Goal: Communication & Community: Answer question/provide support

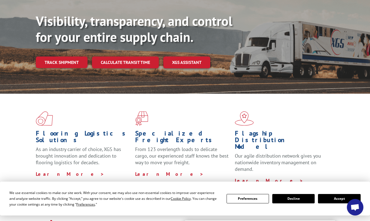
scroll to position [137, 0]
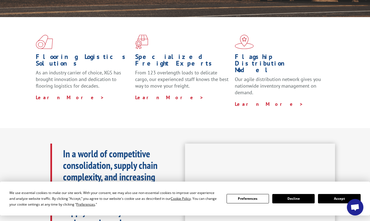
click at [336, 198] on button "Accept" at bounding box center [339, 198] width 42 height 9
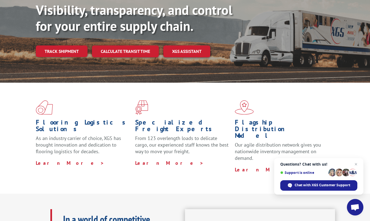
scroll to position [0, 0]
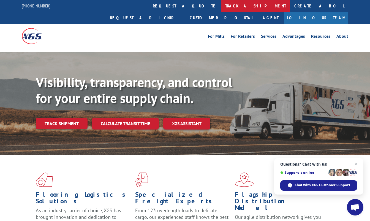
click at [221, 7] on link "track a shipment" at bounding box center [255, 6] width 69 height 12
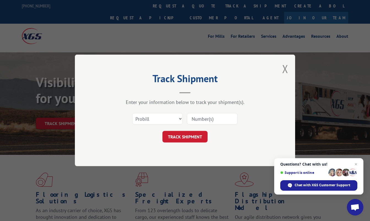
click at [84, 132] on div "Track Shipment Enter your information below to track your shipment(s). Select c…" at bounding box center [185, 109] width 220 height 111
click at [209, 119] on input at bounding box center [212, 119] width 51 height 12
paste input "13798924"
type input "13798924"
click at [193, 136] on button "TRACK SHIPMENT" at bounding box center [184, 137] width 45 height 12
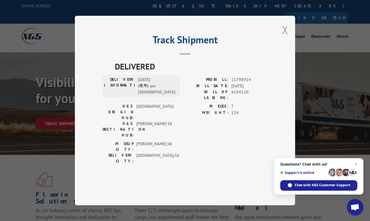
click at [284, 37] on button "Close modal" at bounding box center [285, 30] width 6 height 15
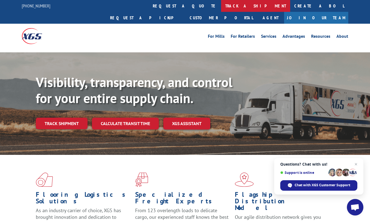
click at [221, 8] on link "track a shipment" at bounding box center [255, 6] width 69 height 12
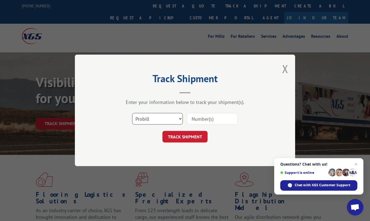
click at [167, 120] on select "Select category... Probill BOL PO" at bounding box center [157, 119] width 51 height 12
select select "bol"
click at [132, 113] on select "Select category... Probill BOL PO" at bounding box center [157, 119] width 51 height 12
click at [197, 118] on input at bounding box center [212, 119] width 51 height 12
paste input "13798924"
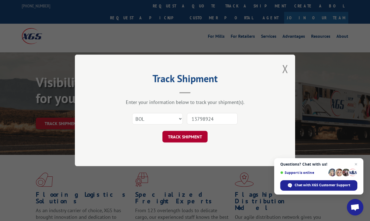
type input "13798924"
click at [189, 138] on button "TRACK SHIPMENT" at bounding box center [184, 137] width 45 height 12
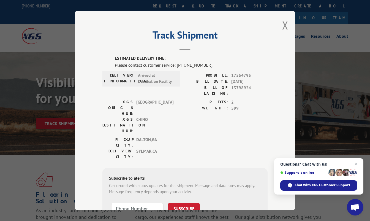
click at [187, 76] on label "PROBILL:" at bounding box center [206, 75] width 43 height 6
click at [282, 23] on button "Close modal" at bounding box center [285, 25] width 6 height 15
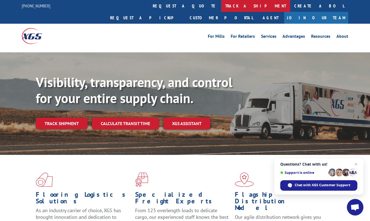
click at [221, 9] on link "track a shipment" at bounding box center [255, 6] width 69 height 12
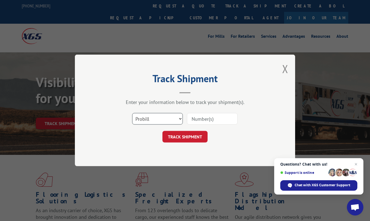
click at [169, 122] on select "Select category... Probill BOL PO" at bounding box center [157, 119] width 51 height 12
select select "po"
click at [132, 113] on select "Select category... Probill BOL PO" at bounding box center [157, 119] width 51 height 12
click at [194, 119] on input at bounding box center [212, 119] width 51 height 12
paste input "13798924"
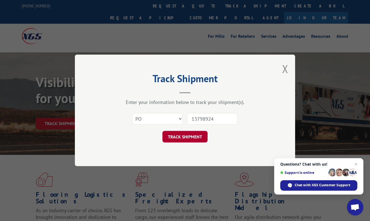
type input "13798924"
click at [193, 140] on button "TRACK SHIPMENT" at bounding box center [184, 137] width 45 height 12
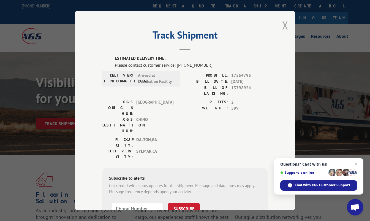
click at [283, 23] on button "Close modal" at bounding box center [285, 25] width 6 height 15
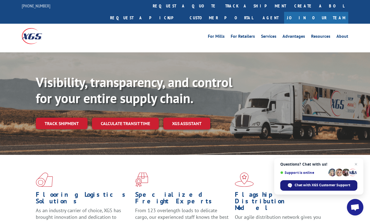
click at [314, 186] on span "Chat with XGS Customer Support" at bounding box center [322, 184] width 56 height 5
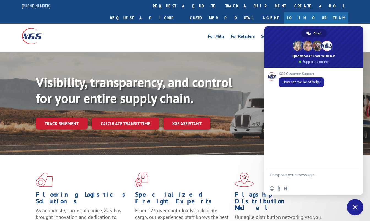
click at [299, 177] on textarea "Compose your message..." at bounding box center [307, 177] width 76 height 10
type textarea "hello when will this be delivered? 13798924"
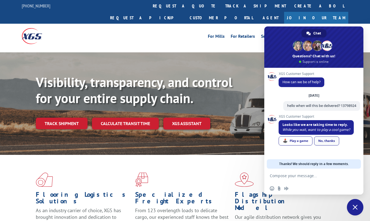
click at [323, 145] on div "No, thanks" at bounding box center [326, 140] width 25 height 9
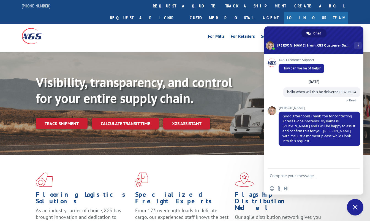
click at [289, 178] on form at bounding box center [307, 175] width 76 height 15
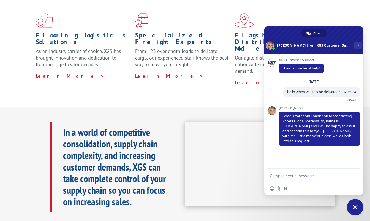
scroll to position [193, 0]
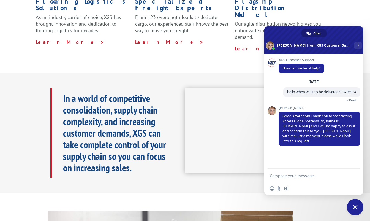
click at [292, 172] on form at bounding box center [307, 175] width 76 height 15
click at [290, 175] on textarea "Compose your message..." at bounding box center [307, 175] width 76 height 5
type textarea "Thank you"
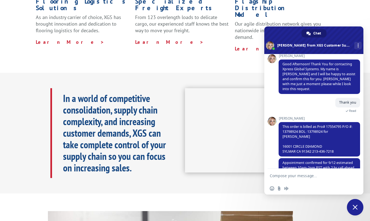
scroll to position [57, 0]
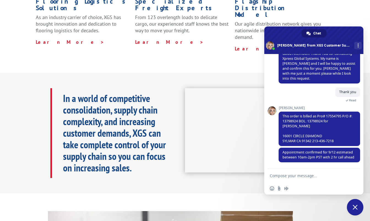
click at [307, 178] on form at bounding box center [307, 175] width 76 height 15
click at [299, 175] on textarea "Compose your message..." at bounding box center [307, 175] width 76 height 5
type textarea "ok I just needed to confirm. Thank you for your help"
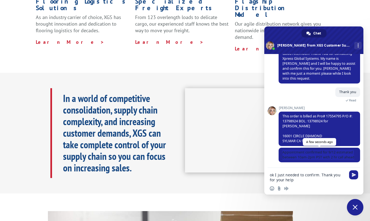
drag, startPoint x: 302, startPoint y: 158, endPoint x: 280, endPoint y: 148, distance: 24.7
click at [280, 148] on span "Appointment confirmed for 9/12 estimated between 10am-2pm PST with 2 hr call ah…" at bounding box center [318, 154] width 81 height 15
copy span "Appointment confirmed for 9/12 estimated between 10am-2pm PST with 2 hr call ah…"
click at [318, 180] on textarea "ok I just needed to confirm. Thank you for your help" at bounding box center [307, 177] width 76 height 10
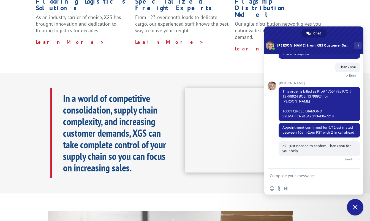
scroll to position [76, 0]
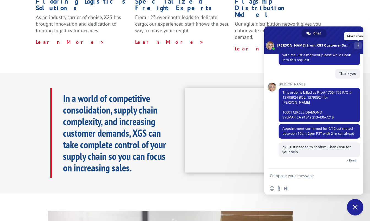
click at [357, 45] on span "More channels" at bounding box center [357, 45] width 1 height 4
